Goal: Transaction & Acquisition: Purchase product/service

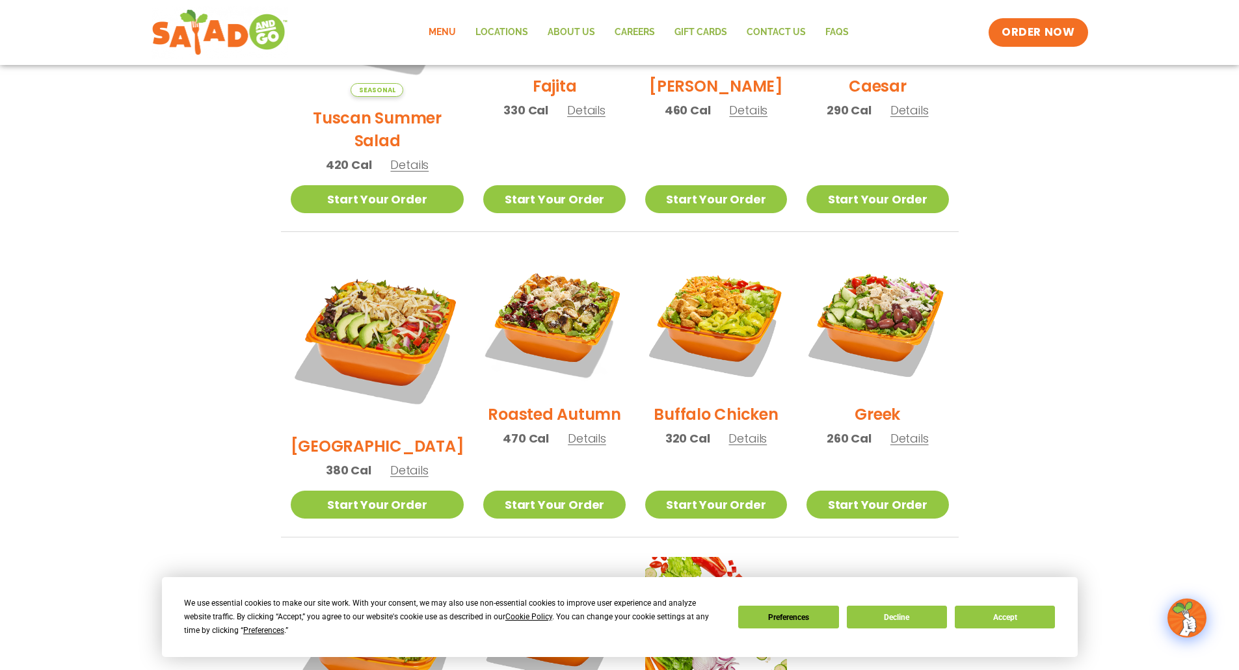
scroll to position [520, 0]
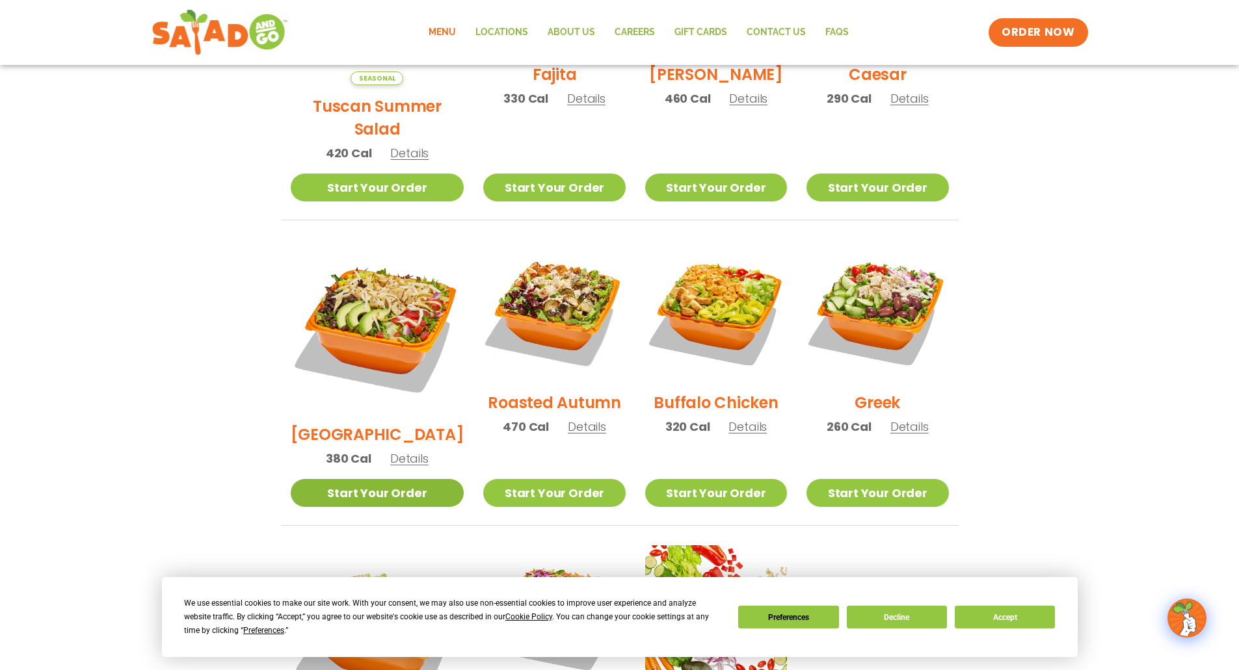
click at [365, 479] on link "Start Your Order" at bounding box center [378, 493] width 174 height 28
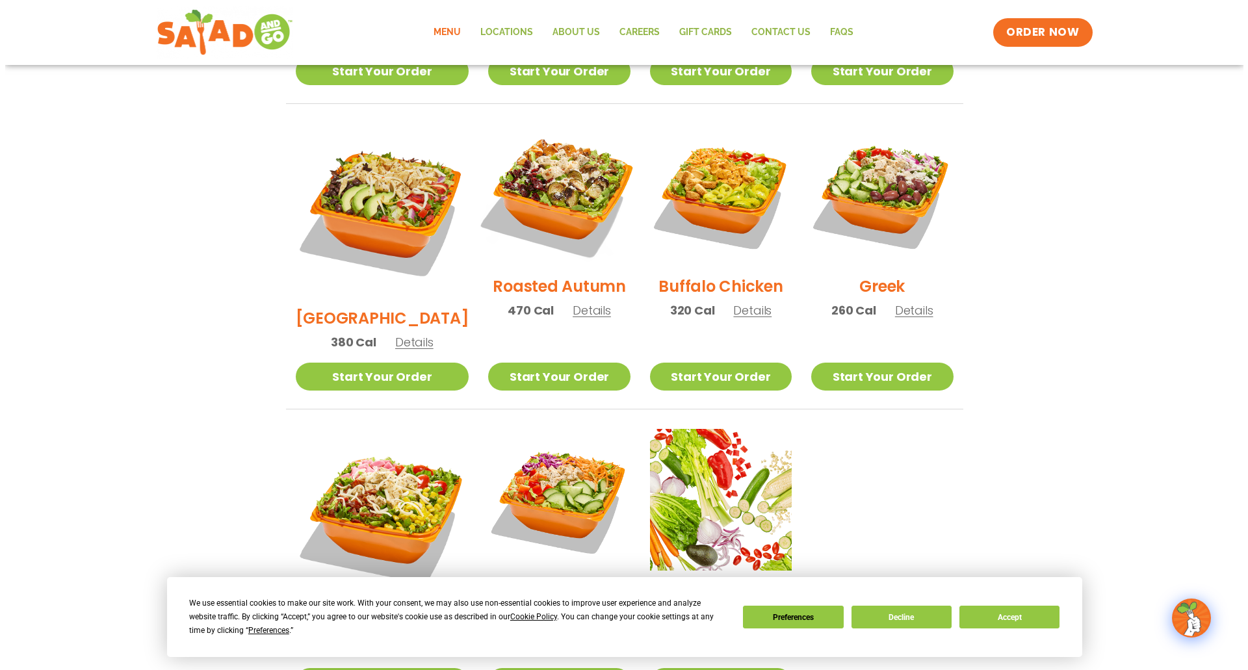
scroll to position [650, 0]
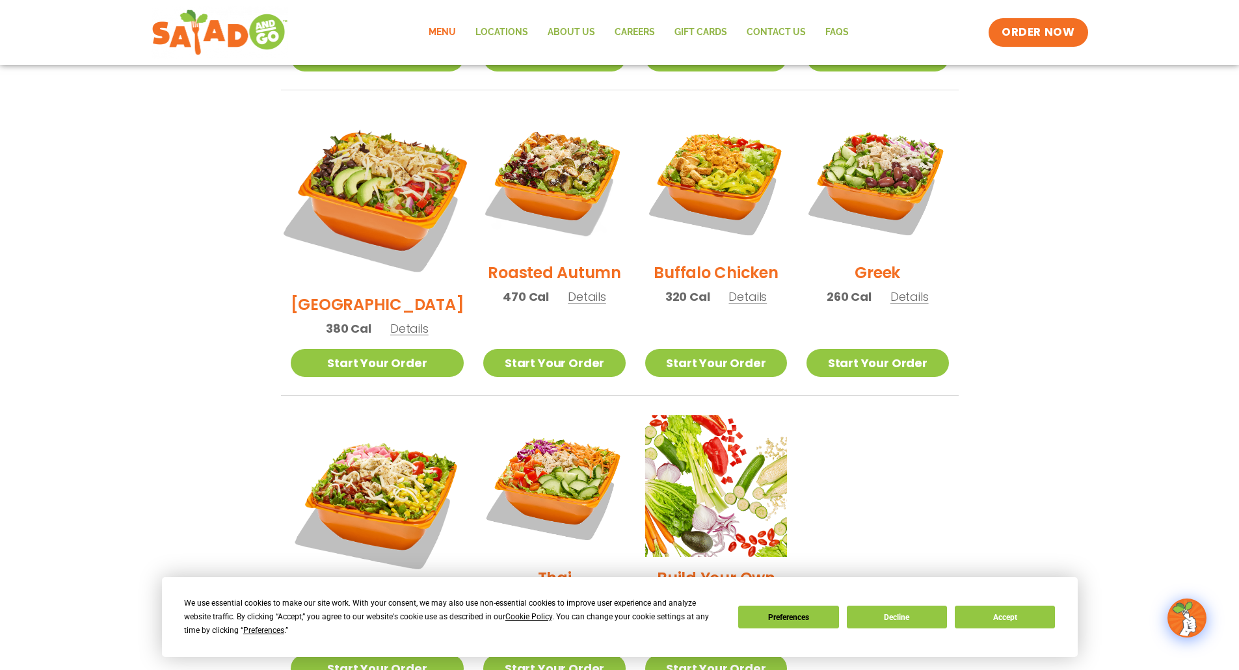
click at [360, 161] on img at bounding box center [376, 196] width 203 height 203
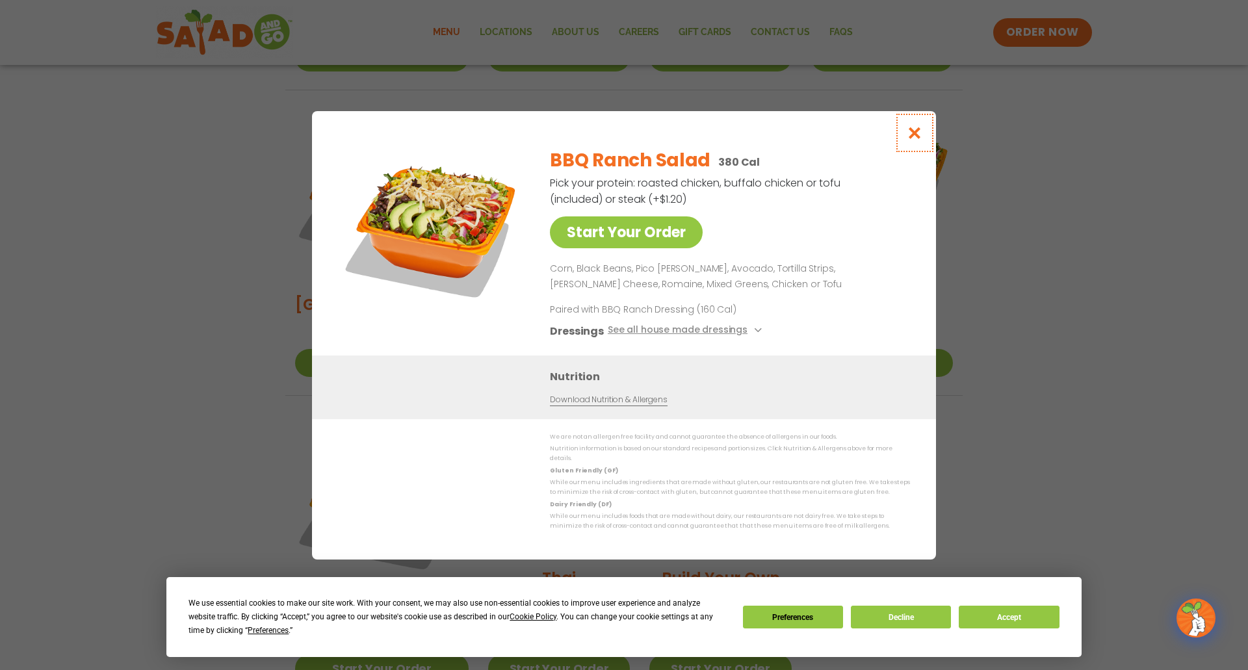
click at [917, 135] on icon "Close modal" at bounding box center [915, 133] width 16 height 14
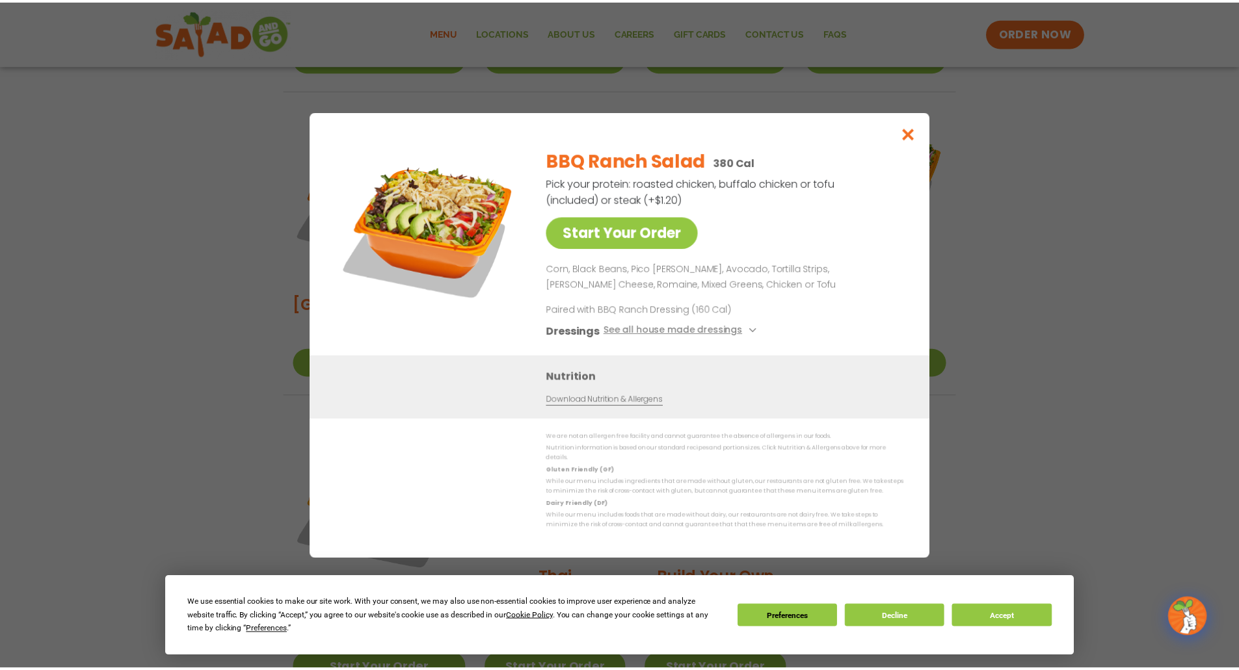
scroll to position [610, 0]
